Goal: Task Accomplishment & Management: Manage account settings

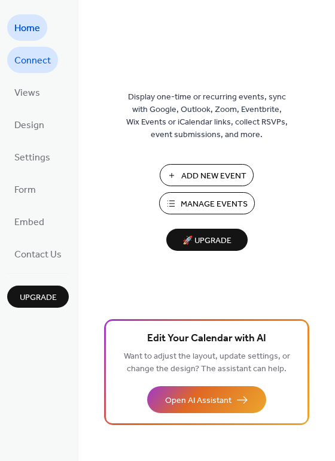
click at [37, 56] on span "Connect" at bounding box center [32, 61] width 37 height 19
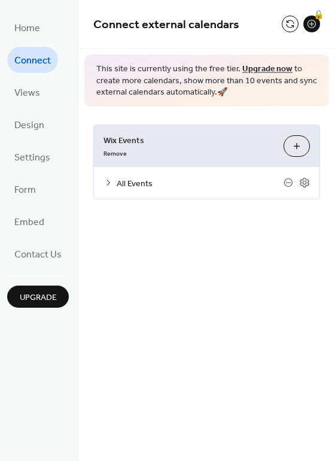
click at [123, 185] on span "All Events" at bounding box center [200, 183] width 167 height 13
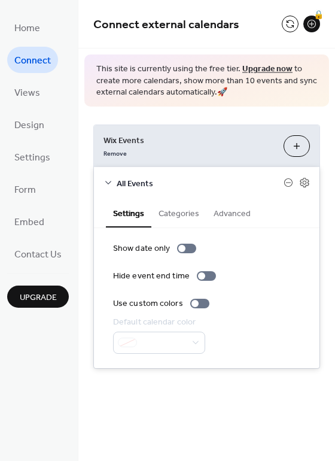
click at [174, 213] on button "Categories" at bounding box center [179, 213] width 55 height 28
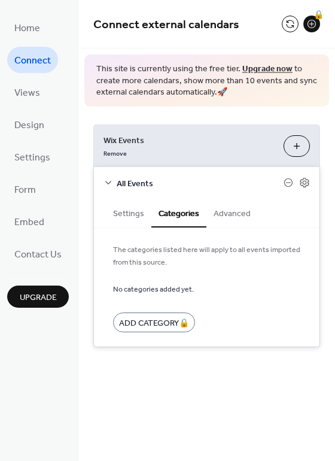
click at [237, 216] on button "Advanced" at bounding box center [233, 213] width 52 height 28
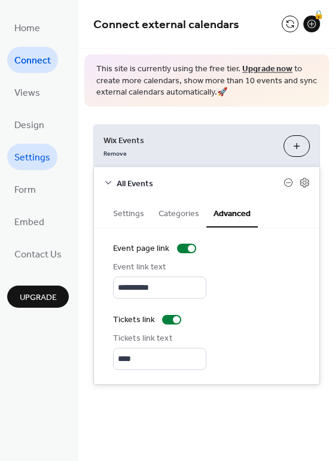
click at [37, 159] on span "Settings" at bounding box center [32, 158] width 36 height 19
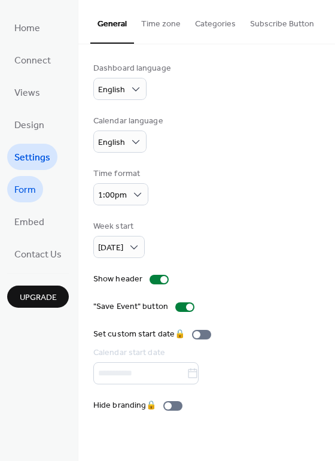
click at [23, 194] on span "Form" at bounding box center [25, 190] width 22 height 19
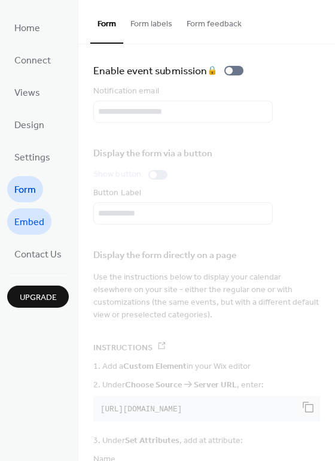
click at [22, 218] on span "Embed" at bounding box center [29, 222] width 30 height 19
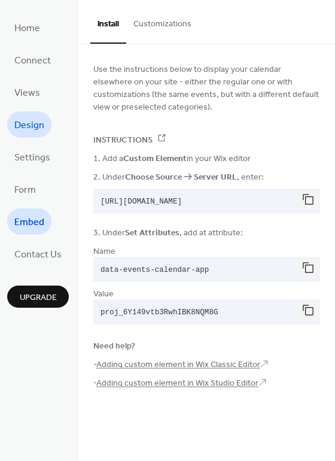
click at [36, 122] on span "Design" at bounding box center [29, 125] width 30 height 19
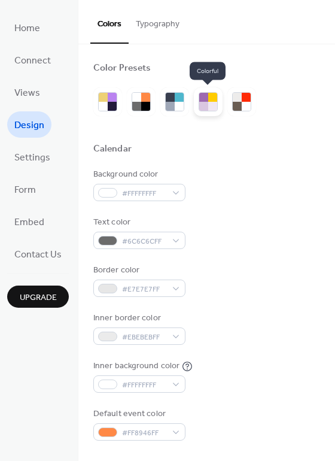
click at [212, 105] on div at bounding box center [212, 106] width 9 height 9
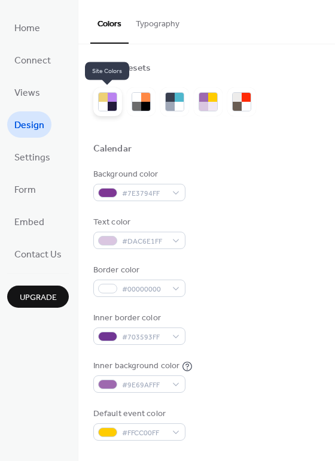
click at [104, 104] on div at bounding box center [103, 106] width 9 height 9
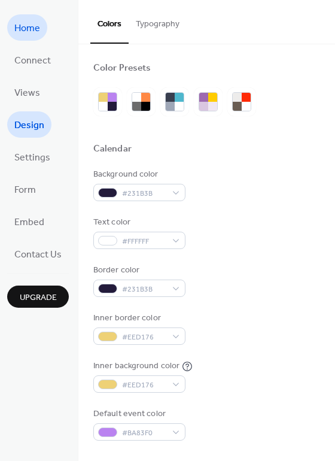
click at [32, 32] on span "Home" at bounding box center [27, 28] width 26 height 19
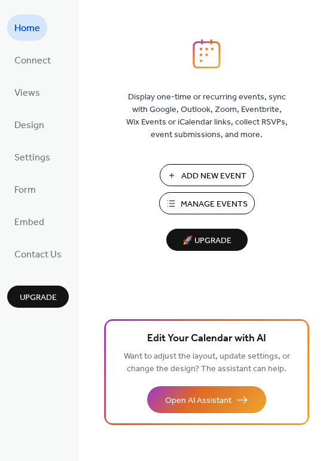
click at [193, 202] on span "Manage Events" at bounding box center [214, 204] width 67 height 13
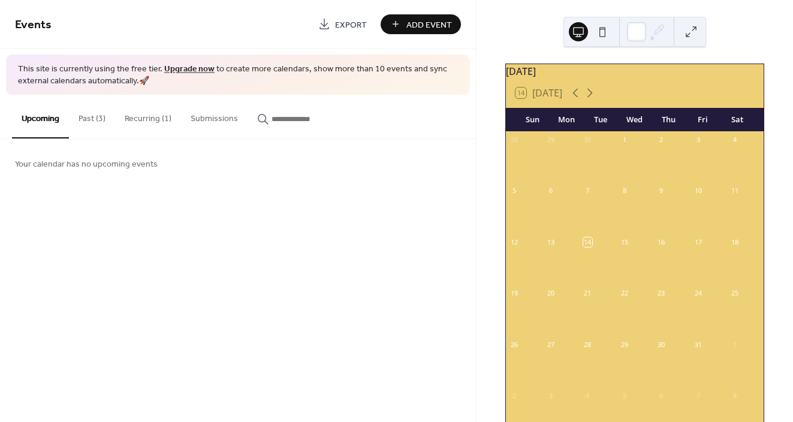
click at [159, 122] on button "Recurring (1)" at bounding box center [148, 116] width 66 height 43
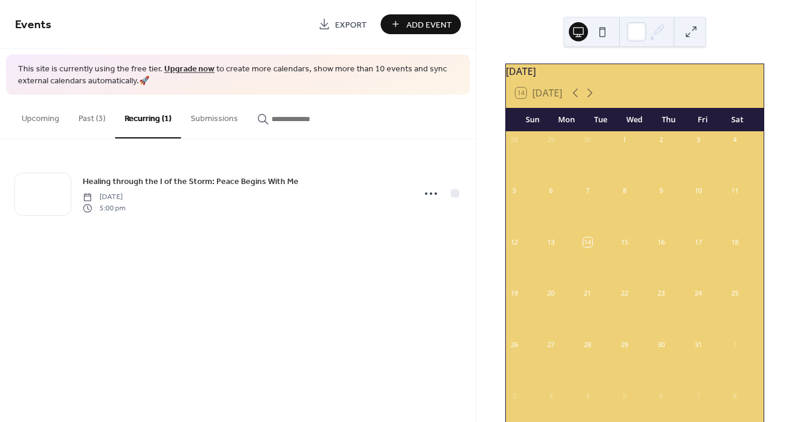
click at [45, 119] on button "Upcoming" at bounding box center [40, 116] width 57 height 43
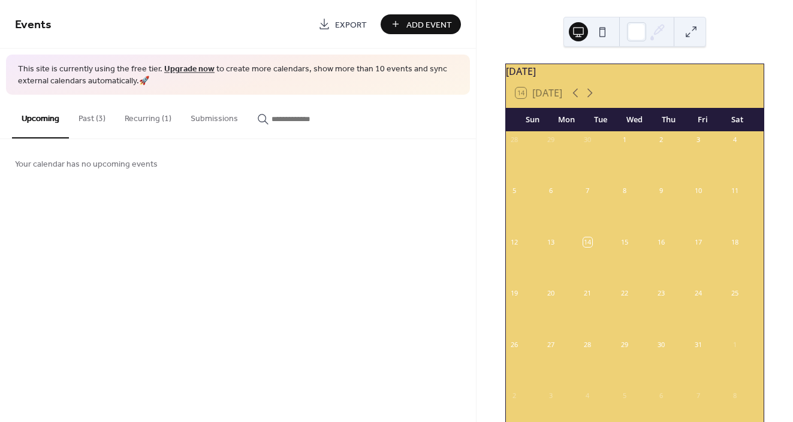
click at [286, 118] on input "button" at bounding box center [307, 119] width 72 height 13
type input "**"
click at [258, 118] on icon "button" at bounding box center [263, 119] width 12 height 12
click at [271, 118] on input "**" at bounding box center [307, 119] width 72 height 13
click at [260, 123] on icon "button" at bounding box center [263, 119] width 12 height 12
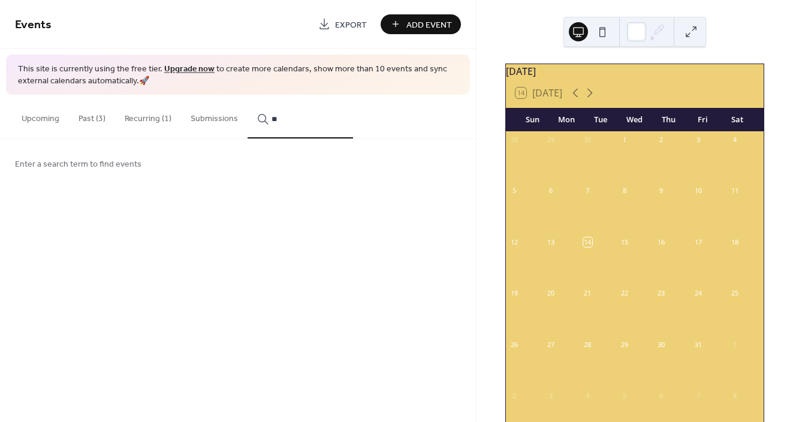
click at [271, 123] on input "**" at bounding box center [307, 119] width 72 height 13
click at [260, 123] on icon "button" at bounding box center [263, 119] width 12 height 12
click at [271, 123] on input "**" at bounding box center [307, 119] width 72 height 13
click at [260, 123] on icon "button" at bounding box center [263, 119] width 12 height 12
click at [271, 123] on input "**" at bounding box center [307, 119] width 72 height 13
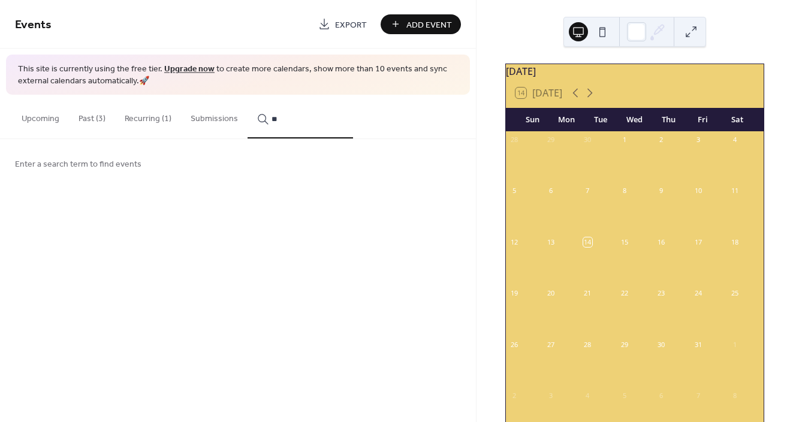
click at [260, 123] on icon "button" at bounding box center [263, 119] width 12 height 12
click at [271, 123] on input "**" at bounding box center [307, 119] width 72 height 13
click at [132, 118] on button "Recurring (1)" at bounding box center [148, 116] width 66 height 43
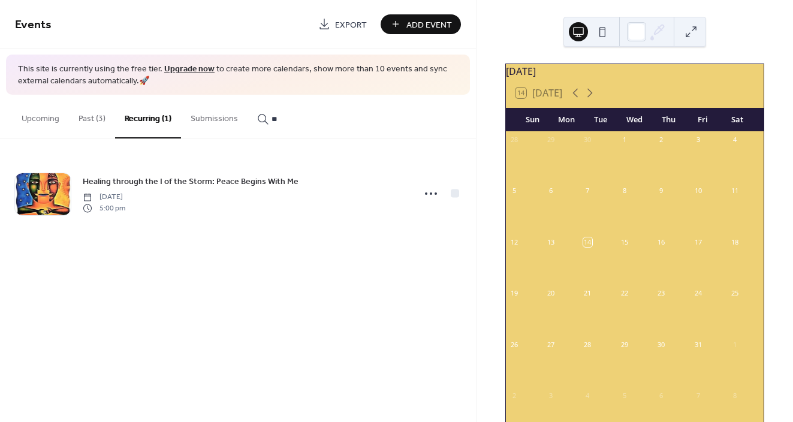
click at [99, 120] on button "Past (3)" at bounding box center [92, 116] width 46 height 43
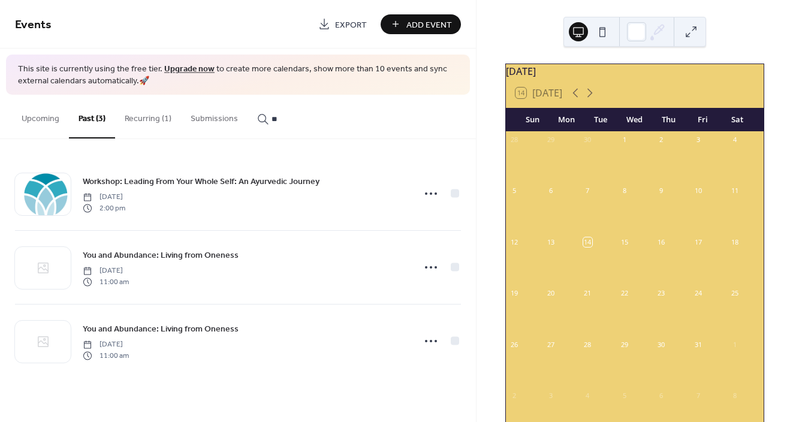
click at [50, 120] on button "Upcoming" at bounding box center [40, 116] width 57 height 43
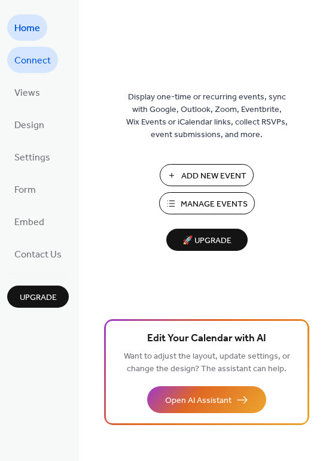
click at [43, 64] on span "Connect" at bounding box center [32, 61] width 37 height 19
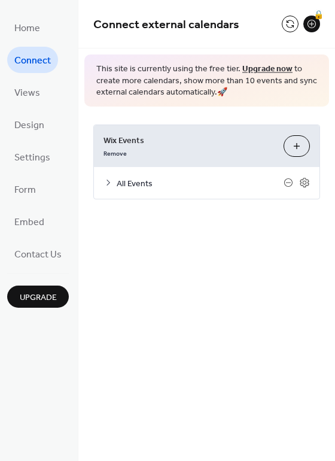
click at [138, 183] on span "All Events" at bounding box center [200, 183] width 167 height 13
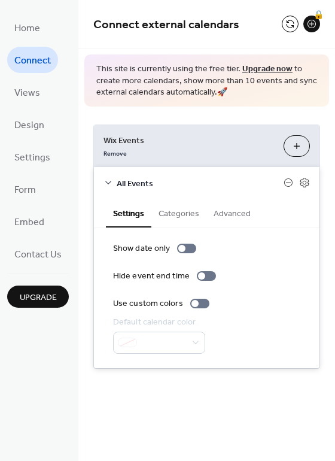
click at [181, 214] on button "Categories" at bounding box center [179, 213] width 55 height 28
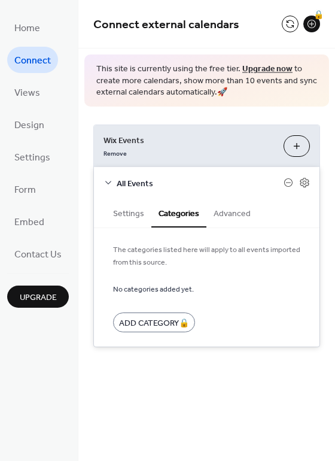
click at [218, 215] on button "Advanced" at bounding box center [233, 213] width 52 height 28
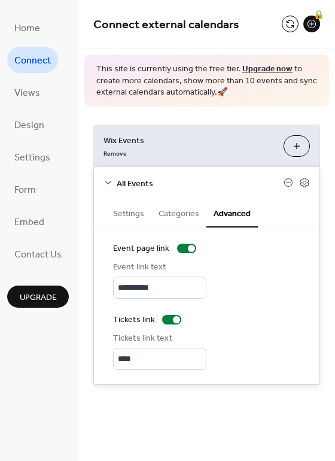
click at [189, 215] on button "Categories" at bounding box center [179, 213] width 55 height 28
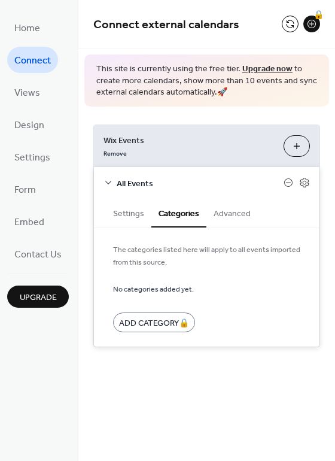
click at [138, 216] on button "Settings" at bounding box center [129, 213] width 46 height 28
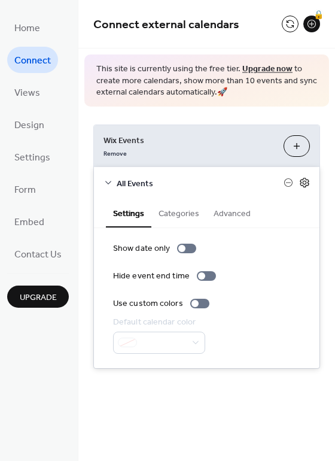
click at [305, 186] on icon at bounding box center [305, 182] width 11 height 11
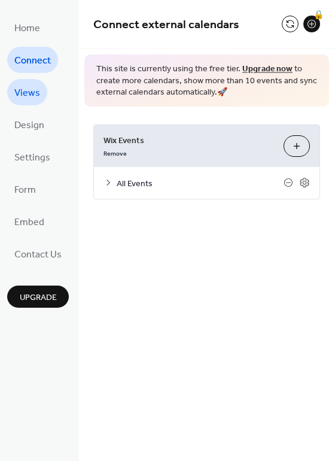
click at [31, 92] on span "Views" at bounding box center [27, 93] width 26 height 19
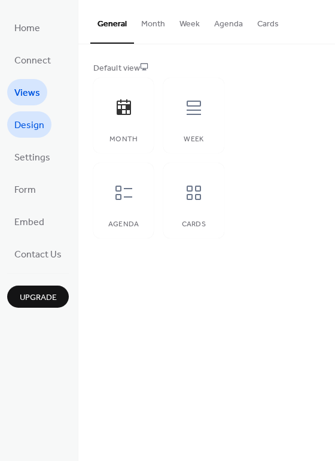
click at [33, 124] on span "Design" at bounding box center [29, 125] width 30 height 19
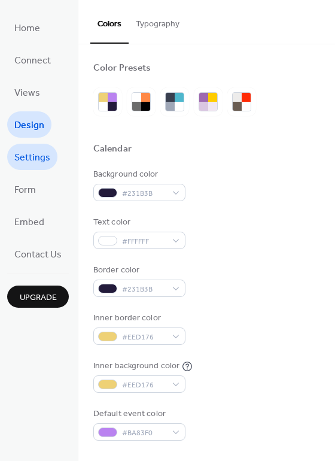
click at [30, 156] on span "Settings" at bounding box center [32, 158] width 36 height 19
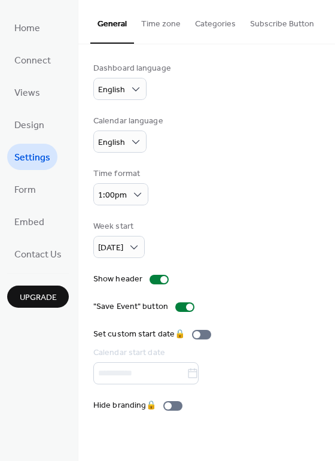
click at [173, 27] on button "Time zone" at bounding box center [161, 21] width 54 height 43
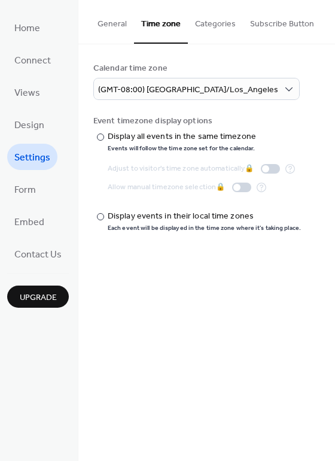
click at [207, 25] on button "Categories" at bounding box center [215, 21] width 55 height 43
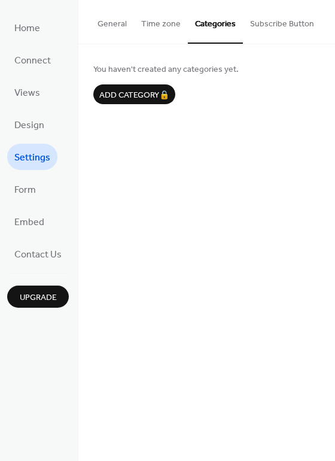
click at [256, 29] on button "Subscribe Button" at bounding box center [282, 21] width 78 height 43
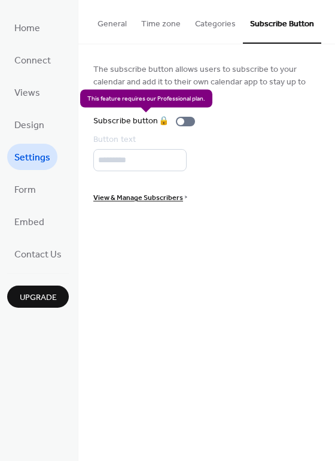
click at [186, 121] on div "Subscribe button 🔒" at bounding box center [146, 121] width 107 height 13
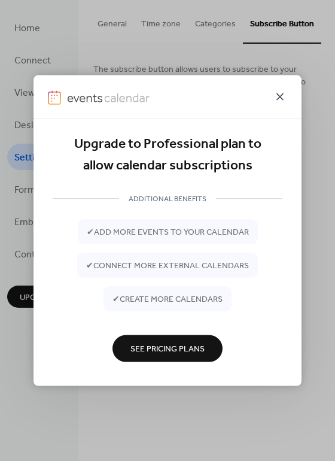
click at [279, 98] on icon at bounding box center [280, 96] width 7 height 7
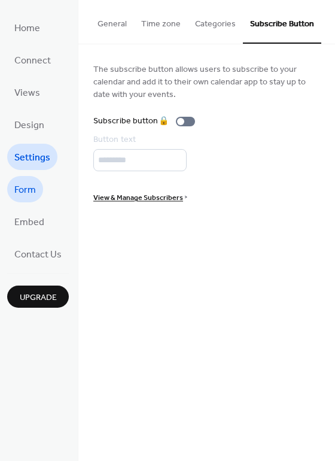
click at [34, 190] on span "Form" at bounding box center [25, 190] width 22 height 19
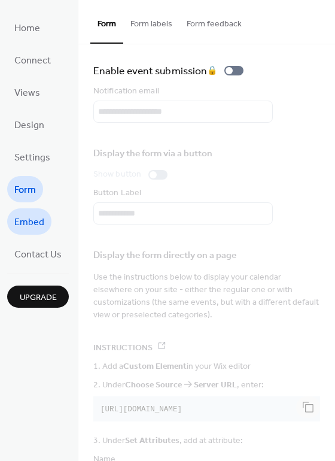
click at [33, 216] on span "Embed" at bounding box center [29, 222] width 30 height 19
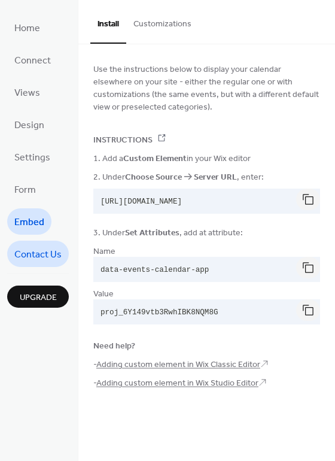
click at [52, 252] on span "Contact Us" at bounding box center [37, 255] width 47 height 19
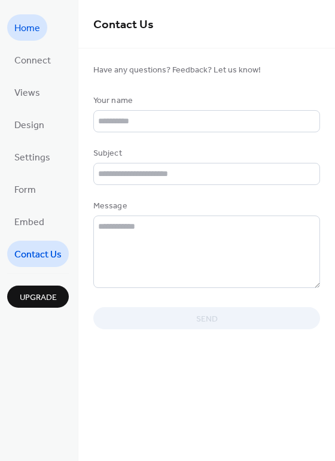
click at [31, 33] on span "Home" at bounding box center [27, 28] width 26 height 19
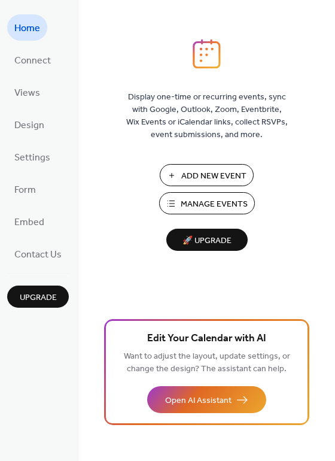
click at [190, 202] on span "Manage Events" at bounding box center [214, 204] width 67 height 13
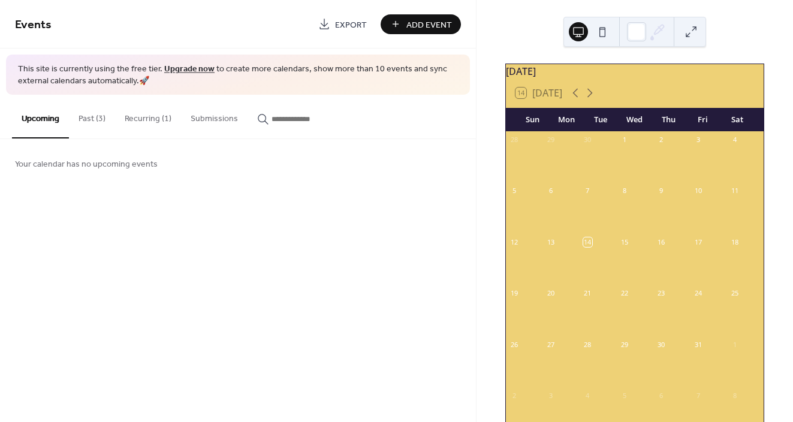
click at [425, 27] on span "Add Event" at bounding box center [429, 25] width 46 height 13
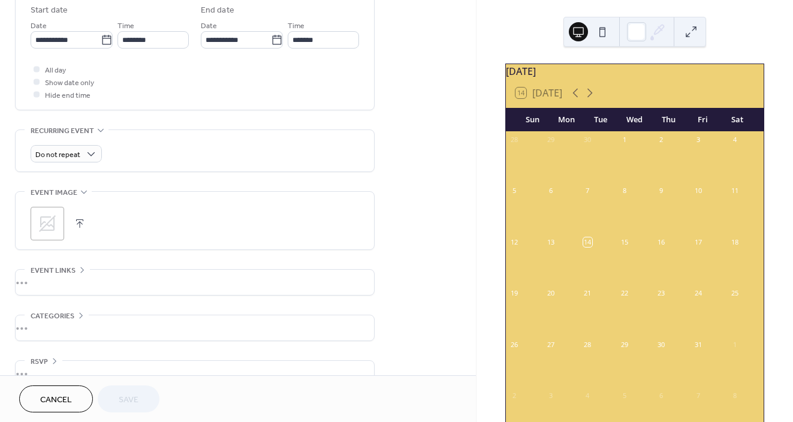
scroll to position [425, 0]
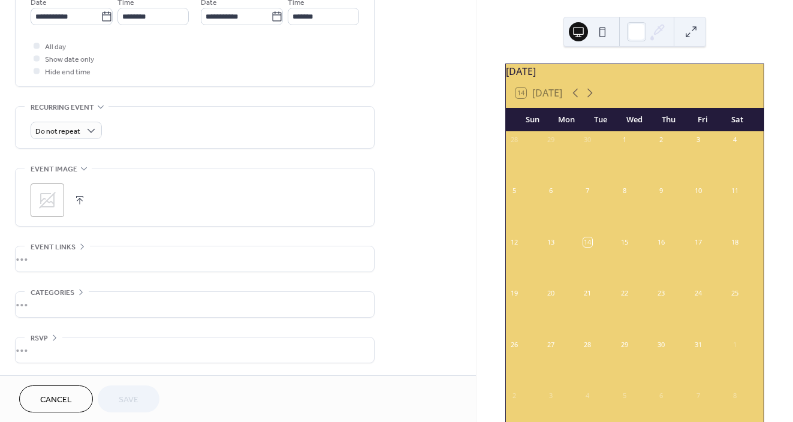
click at [66, 247] on div "•••" at bounding box center [195, 258] width 358 height 25
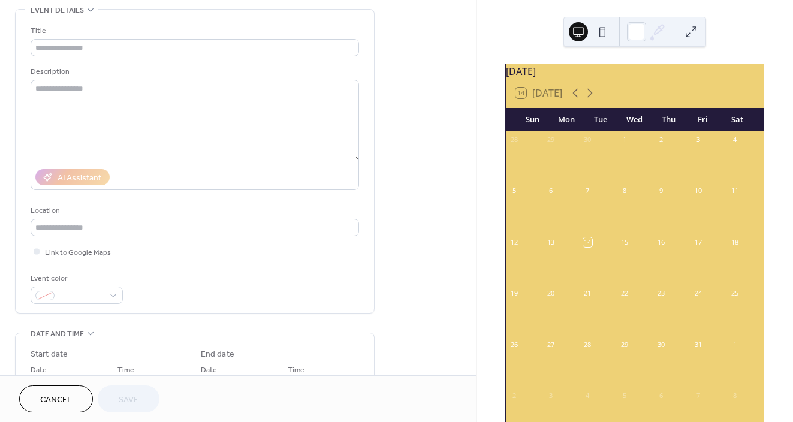
scroll to position [0, 0]
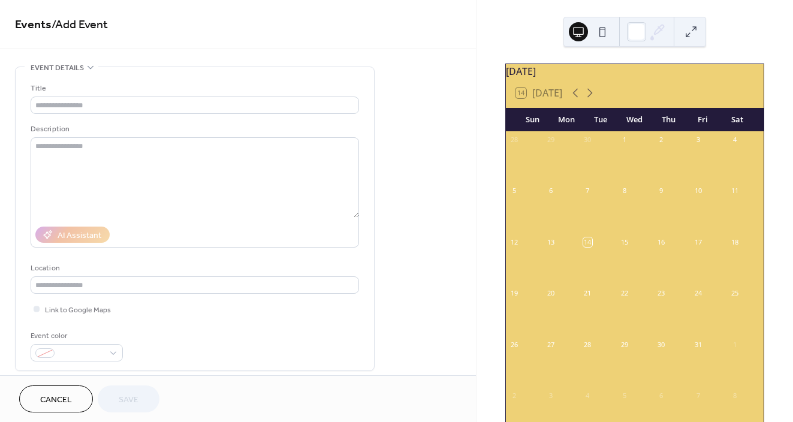
click at [62, 402] on span "Cancel" at bounding box center [56, 400] width 32 height 13
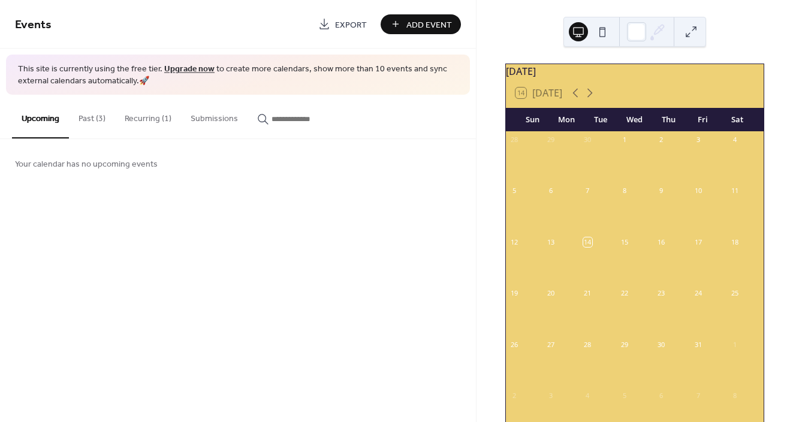
click at [85, 121] on button "Past (3)" at bounding box center [92, 116] width 46 height 43
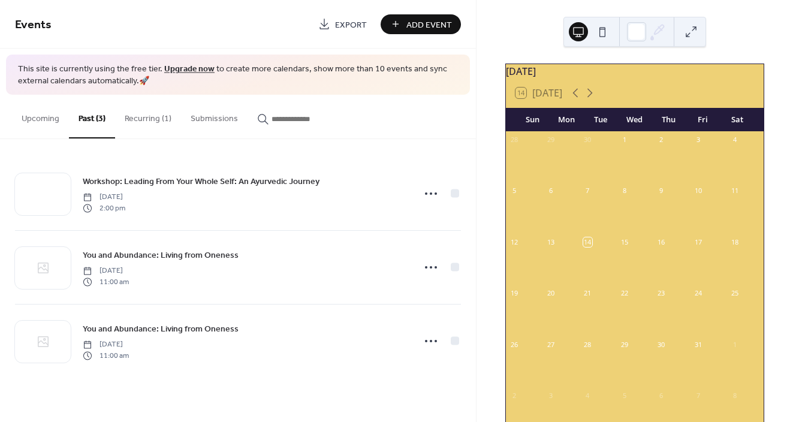
click at [149, 117] on button "Recurring (1)" at bounding box center [148, 116] width 66 height 43
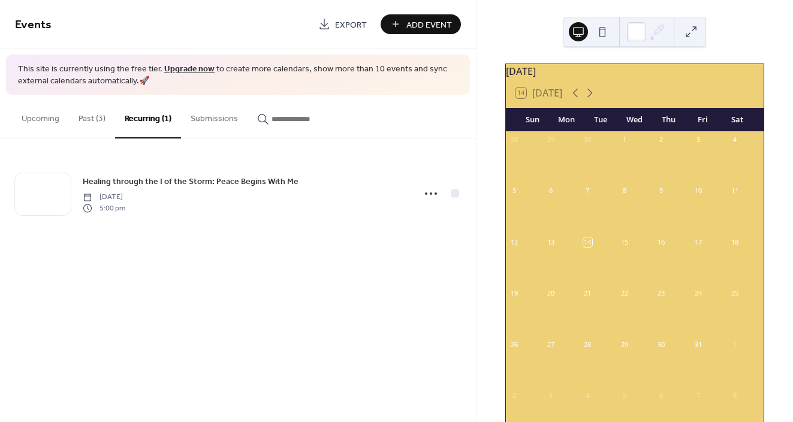
click at [258, 121] on icon "button" at bounding box center [263, 119] width 12 height 12
click at [271, 121] on input "button" at bounding box center [307, 119] width 72 height 13
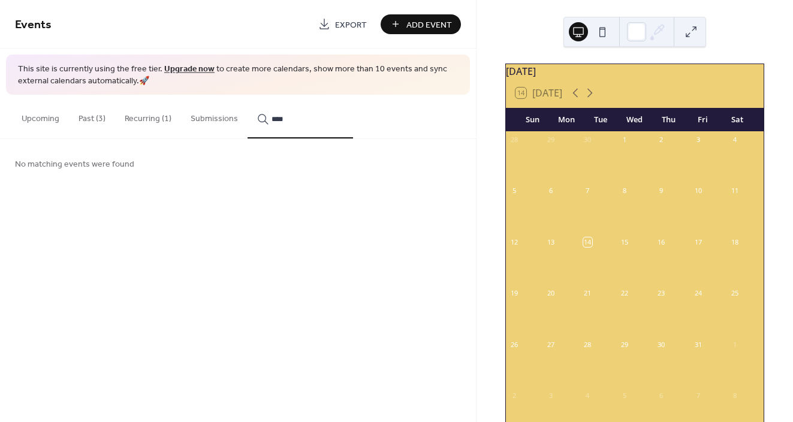
type input "****"
click at [259, 120] on icon "button" at bounding box center [263, 119] width 12 height 12
click at [271, 120] on input "****" at bounding box center [307, 119] width 72 height 13
click at [259, 120] on icon "button" at bounding box center [263, 119] width 12 height 12
click at [271, 120] on input "****" at bounding box center [307, 119] width 72 height 13
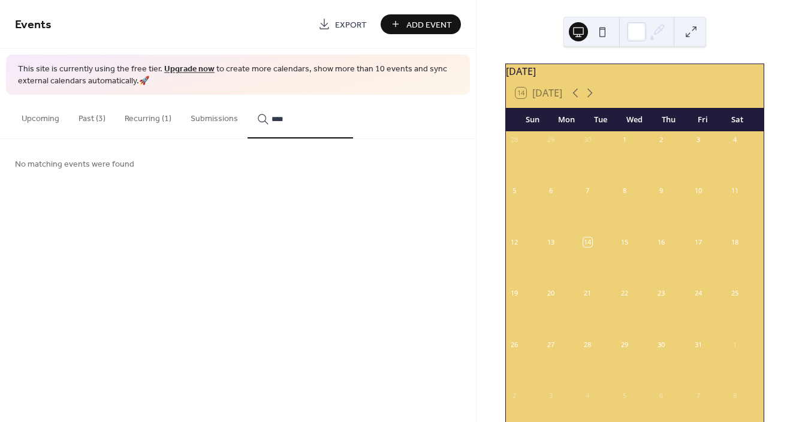
click at [259, 120] on icon "button" at bounding box center [263, 119] width 12 height 12
click at [271, 120] on input "****" at bounding box center [307, 119] width 72 height 13
click at [259, 120] on icon "button" at bounding box center [263, 119] width 12 height 12
click at [271, 120] on input "****" at bounding box center [307, 119] width 72 height 13
